Goal: Transaction & Acquisition: Purchase product/service

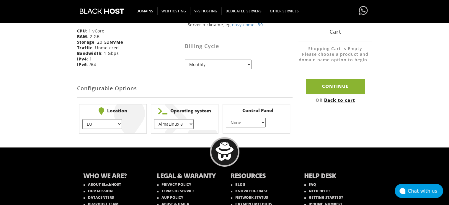
scroll to position [165, 0]
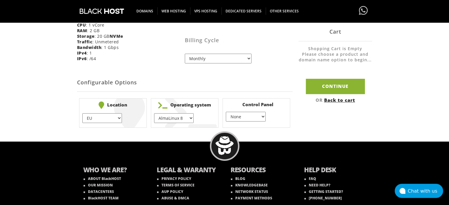
click at [255, 119] on select "None } Virtualmin } Cpanel } DirectAdmin }" at bounding box center [246, 117] width 40 height 10
select select "256"
click at [226, 112] on select "None } Virtualmin } Cpanel } DirectAdmin }" at bounding box center [246, 117] width 40 height 10
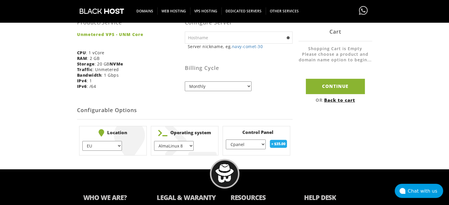
scroll to position [134, 0]
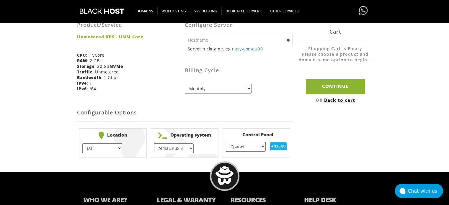
click at [183, 150] on select "AlmaLinux 8 } AlmaLinux 9 } AlmaLinux 10 } Rocky Linux 8 } Rocky Linux 9 } Cent…" at bounding box center [174, 148] width 40 height 10
click at [265, 99] on form "Product Configuration Product/Service Unmetered VPS - UNM Core CPU : 1 vCore RA…" at bounding box center [184, 75] width 215 height 170
click at [116, 146] on select "EU } [GEOGRAPHIC_DATA] } [GEOGRAPHIC_DATA] } [GEOGRAPHIC_DATA] } [GEOGRAPHIC_DA…" at bounding box center [102, 148] width 40 height 10
select select "1226"
click at [82, 143] on select "EU } [GEOGRAPHIC_DATA] } [GEOGRAPHIC_DATA] } [GEOGRAPHIC_DATA] } [GEOGRAPHIC_DA…" at bounding box center [102, 148] width 40 height 10
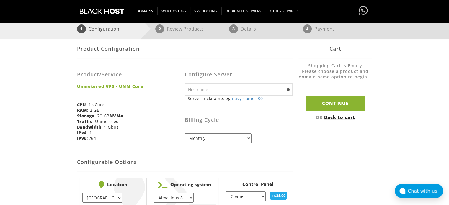
scroll to position [138, 0]
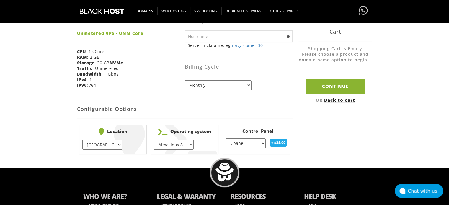
click at [95, 146] on select "EU } [GEOGRAPHIC_DATA] } [GEOGRAPHIC_DATA] } [GEOGRAPHIC_DATA] } [GEOGRAPHIC_DA…" at bounding box center [102, 145] width 40 height 10
click at [156, 108] on h2 "Configurable Options" at bounding box center [184, 109] width 215 height 18
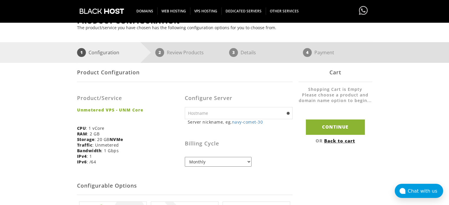
scroll to position [62, 0]
click at [230, 160] on select "Monthly Quarterly (Save: ~5%) Semi-Annually (Save: ~10%) Annually (Save: ~15%) …" at bounding box center [218, 161] width 67 height 10
